Goal: Transaction & Acquisition: Purchase product/service

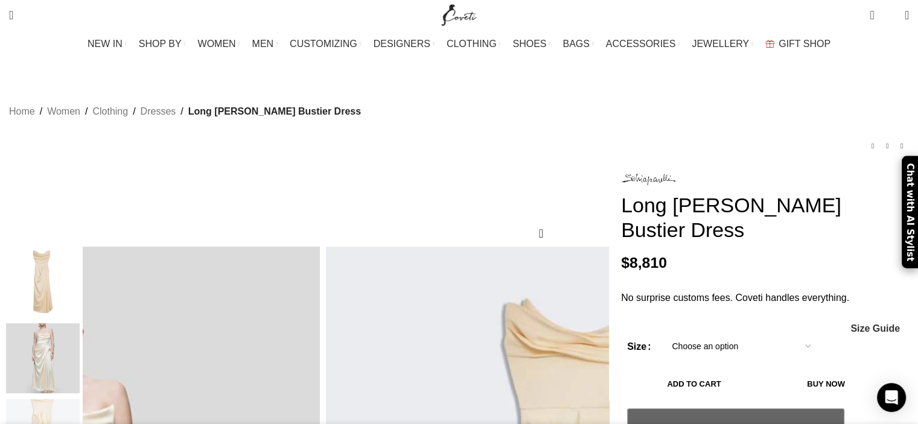
click at [80, 350] on img "2 / 6" at bounding box center [43, 359] width 74 height 71
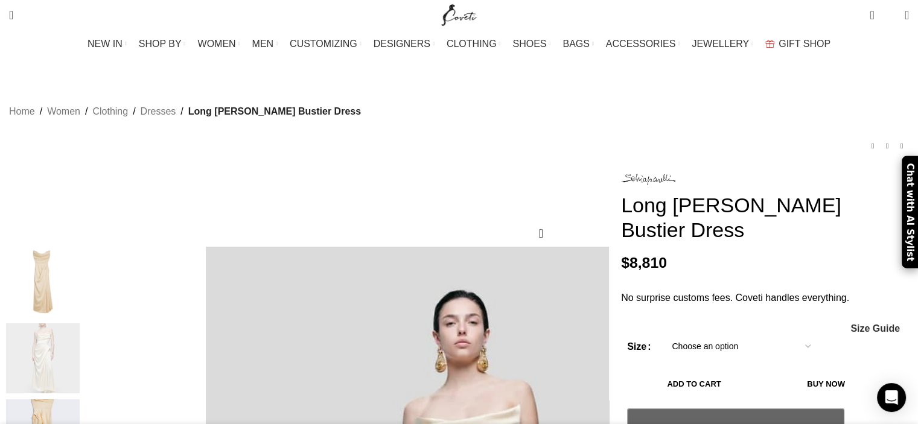
scroll to position [0, 127]
click at [80, 350] on img "2 / 6" at bounding box center [43, 359] width 74 height 71
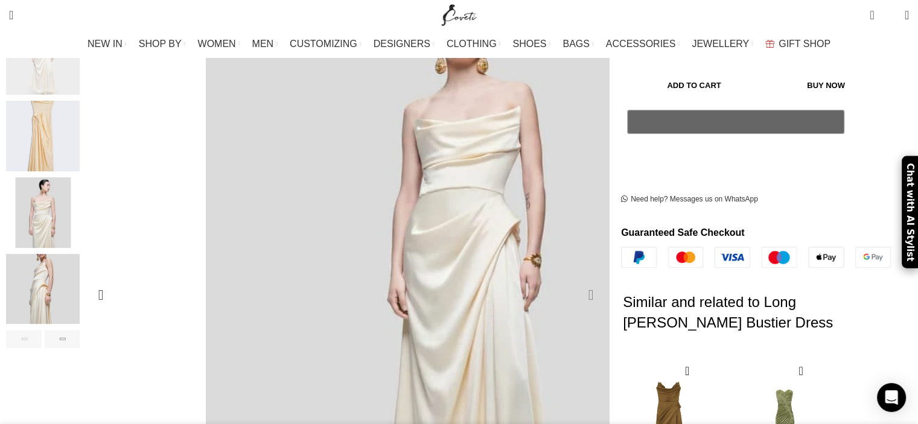
scroll to position [0, 254]
click at [576, 280] on div "Next slide" at bounding box center [591, 295] width 30 height 30
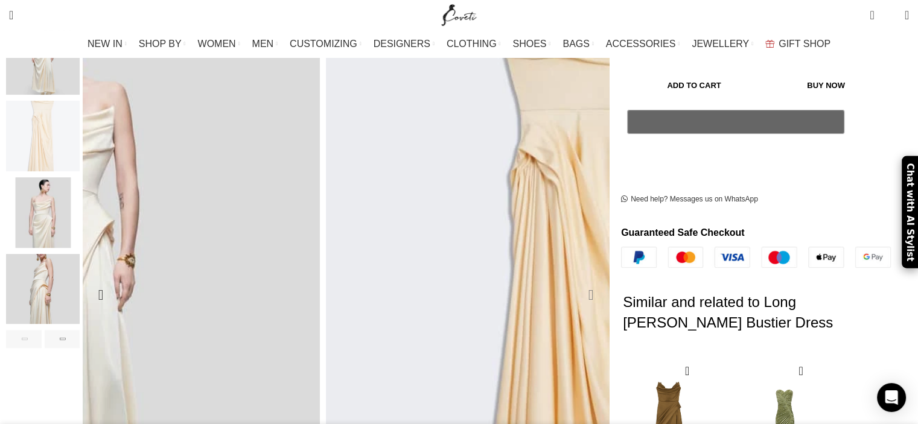
click at [576, 280] on div "Next slide" at bounding box center [591, 295] width 30 height 30
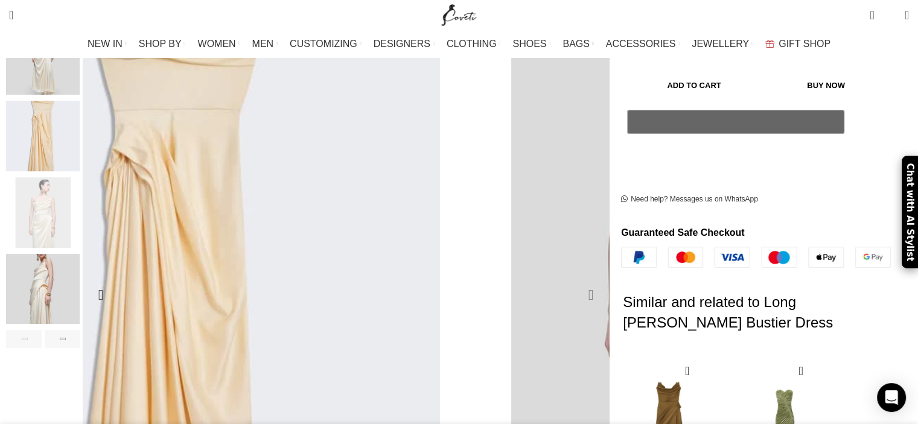
click at [576, 280] on div "Next slide" at bounding box center [591, 295] width 30 height 30
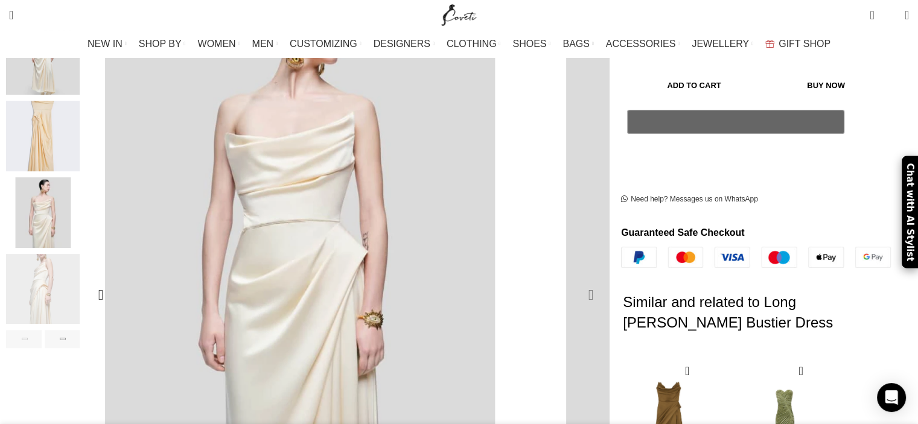
click at [576, 280] on div "Next slide" at bounding box center [591, 295] width 30 height 30
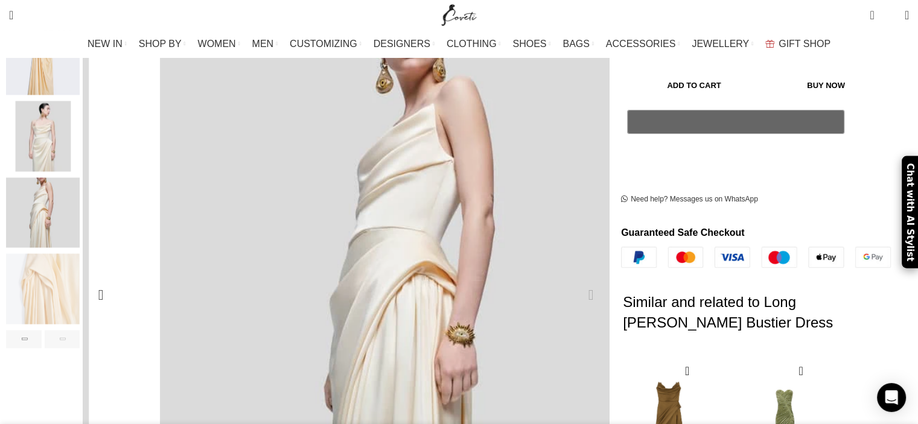
click at [576, 280] on div "Next slide" at bounding box center [591, 295] width 30 height 30
click at [116, 280] on div "Previous slide" at bounding box center [101, 295] width 30 height 30
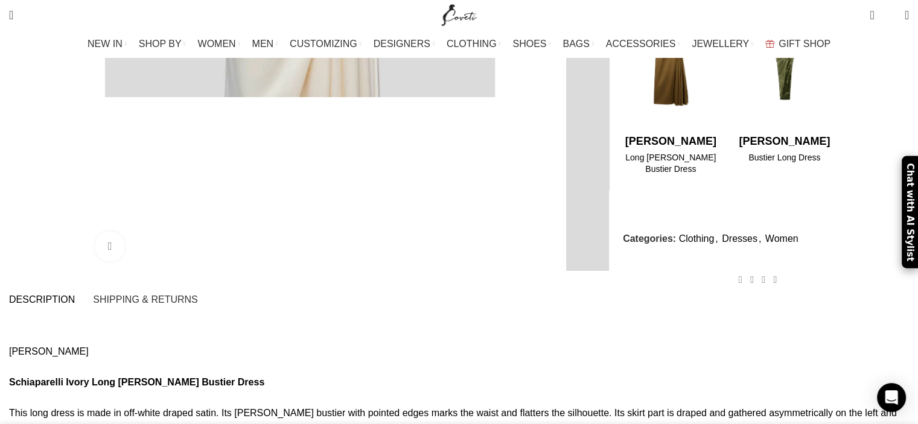
scroll to position [299, 0]
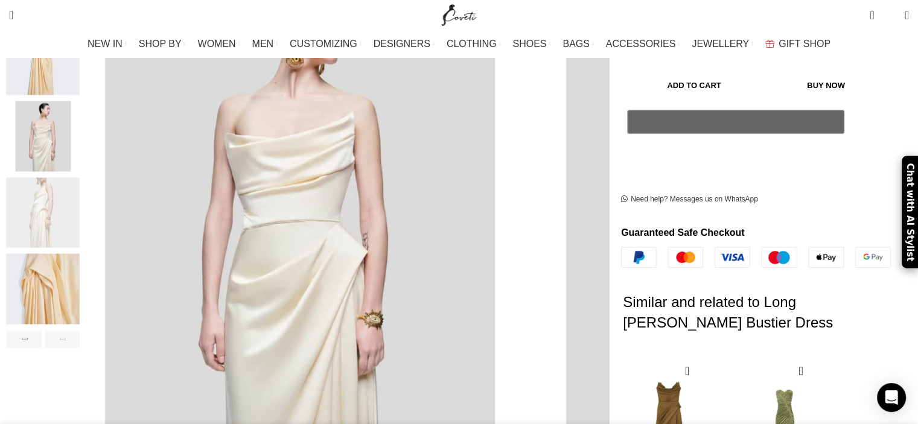
click at [80, 103] on img "4 / 6" at bounding box center [43, 136] width 74 height 71
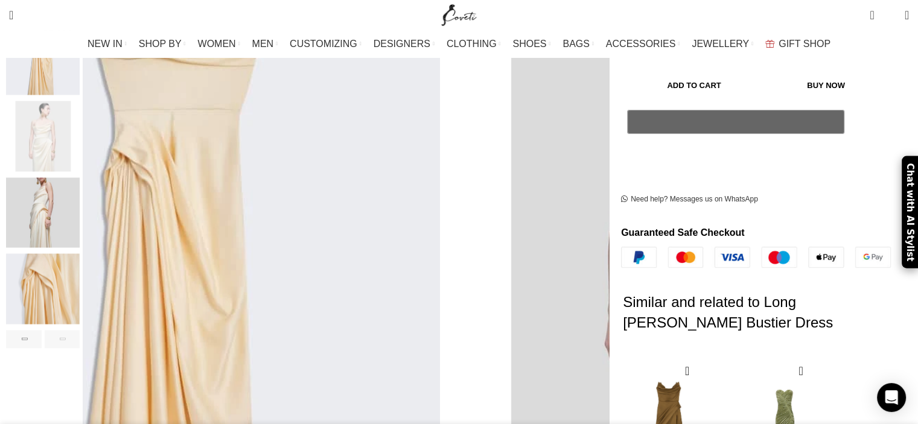
scroll to position [0, 508]
click at [80, 72] on img "3 / 6" at bounding box center [43, 60] width 74 height 71
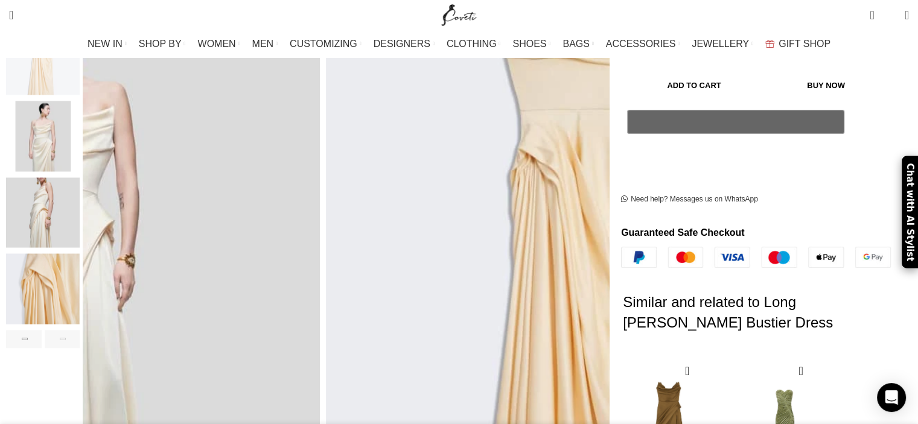
scroll to position [0, 762]
